Goal: Task Accomplishment & Management: Manage account settings

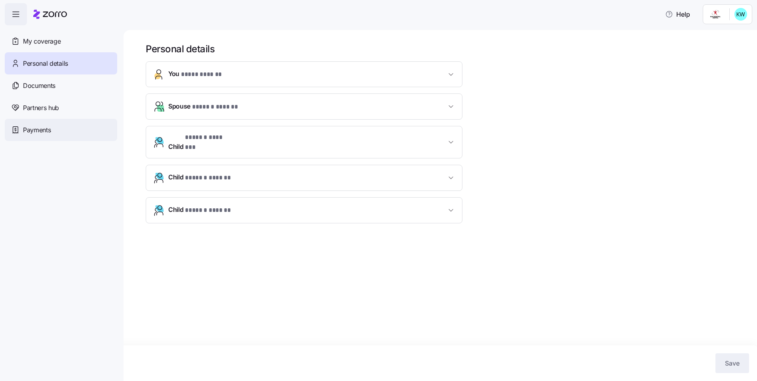
click at [54, 133] on div "Payments" at bounding box center [61, 130] width 112 height 22
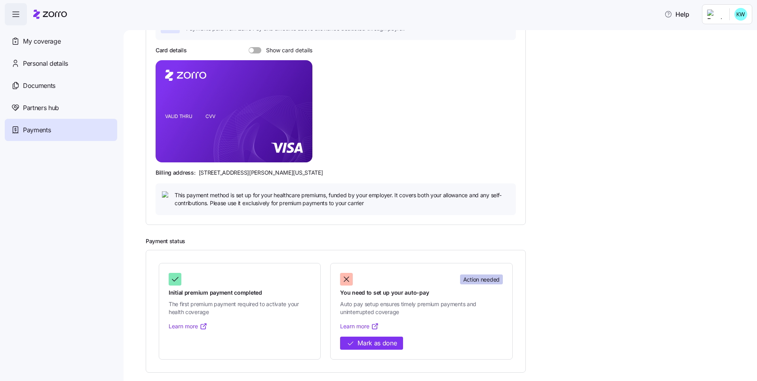
scroll to position [86, 0]
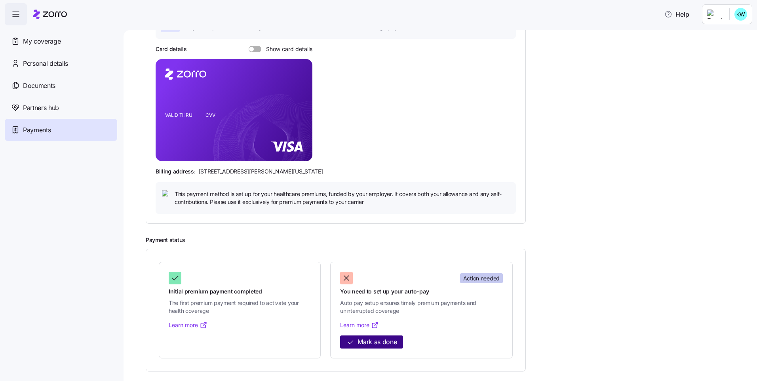
click at [376, 344] on span "Mark as done" at bounding box center [377, 342] width 39 height 10
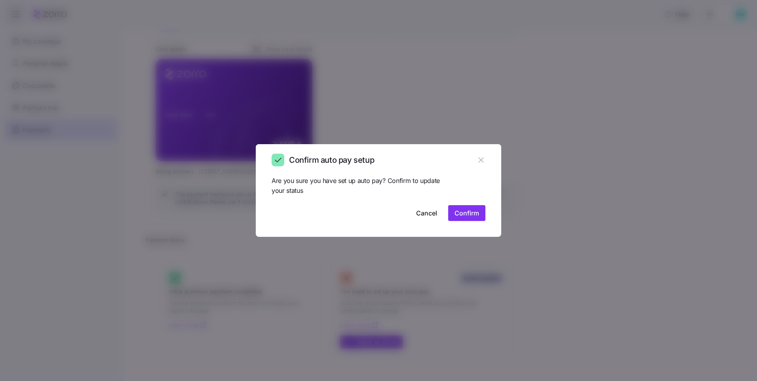
click at [479, 211] on button "Confirm" at bounding box center [466, 213] width 37 height 16
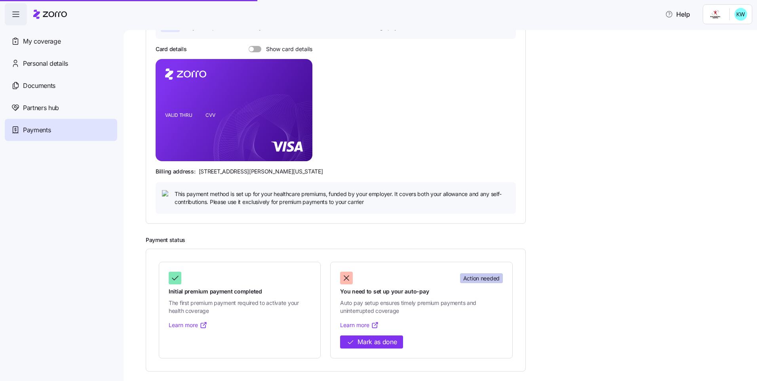
scroll to position [66, 0]
